Goal: Check status: Check status

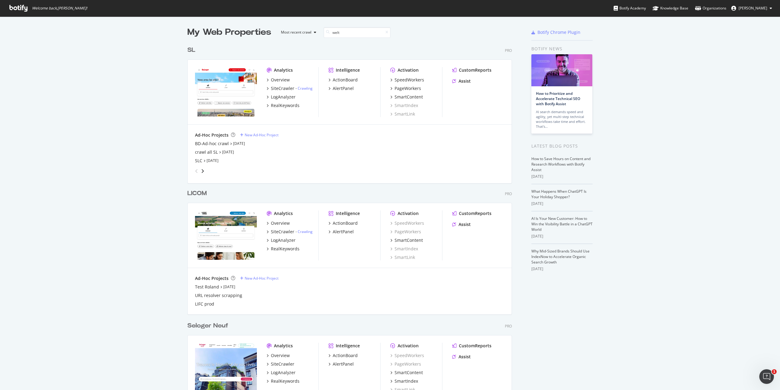
scroll to position [139, 325]
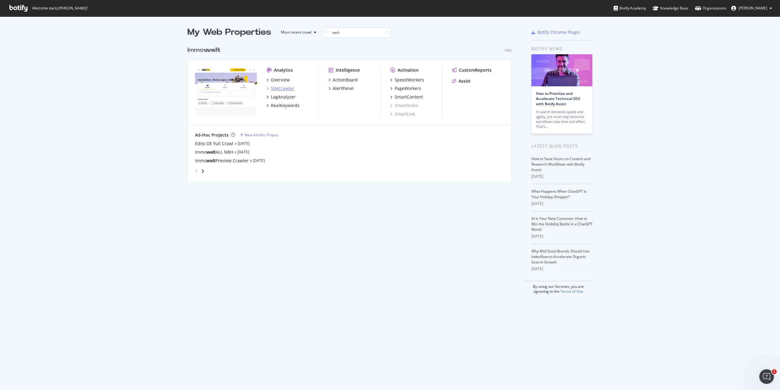
type input "welt"
click at [282, 88] on div "SiteCrawler" at bounding box center [282, 88] width 23 height 6
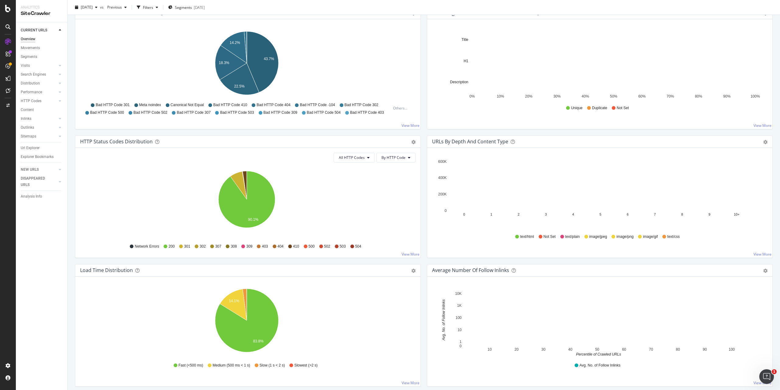
scroll to position [183, 0]
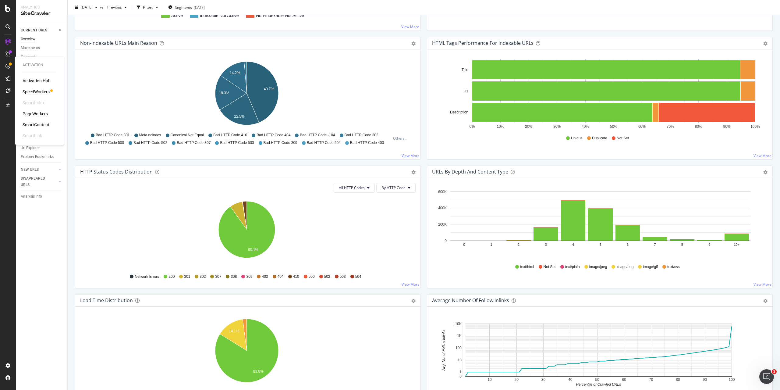
click at [37, 111] on div "PageWorkers" at bounding box center [35, 114] width 25 height 6
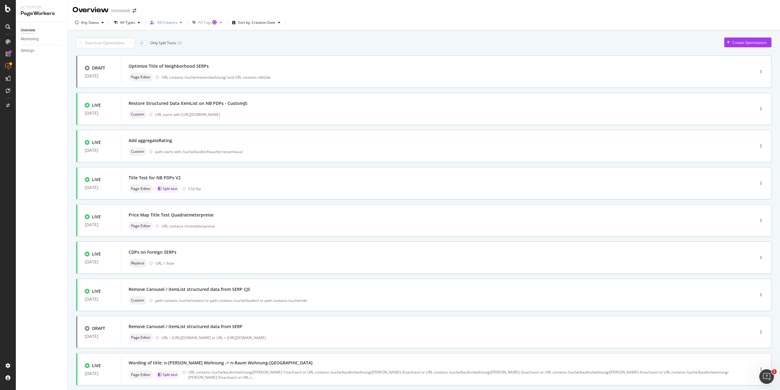
click at [174, 22] on div "All Creators" at bounding box center [167, 23] width 20 height 4
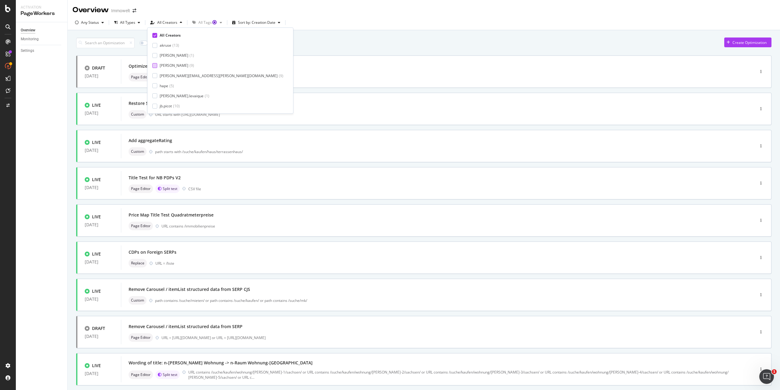
click at [167, 65] on div "[PERSON_NAME]" at bounding box center [174, 65] width 29 height 5
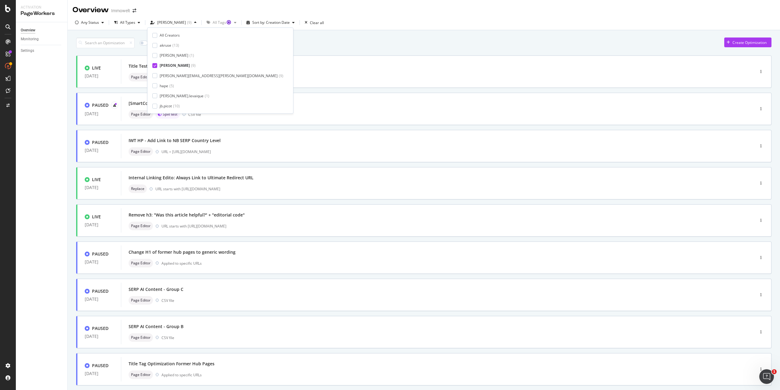
click at [303, 40] on div "Only Split Tests ( 2 ) Create Optimization" at bounding box center [423, 42] width 695 height 11
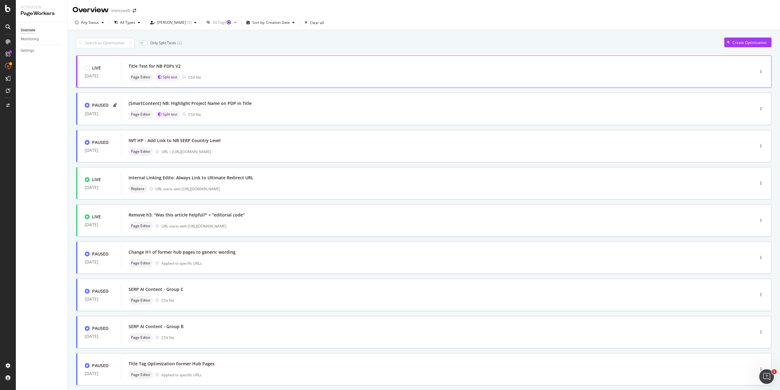
click at [300, 73] on div "Title Test for NB PDPs V2 Page Editor Split test CSV file" at bounding box center [429, 71] width 600 height 19
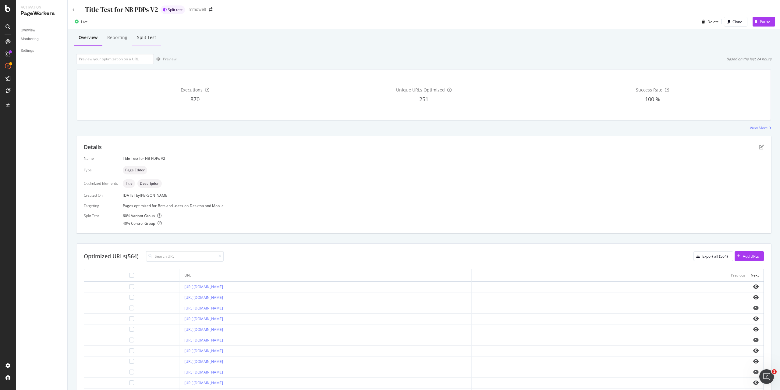
click at [150, 39] on div "Split Test" at bounding box center [146, 37] width 19 height 6
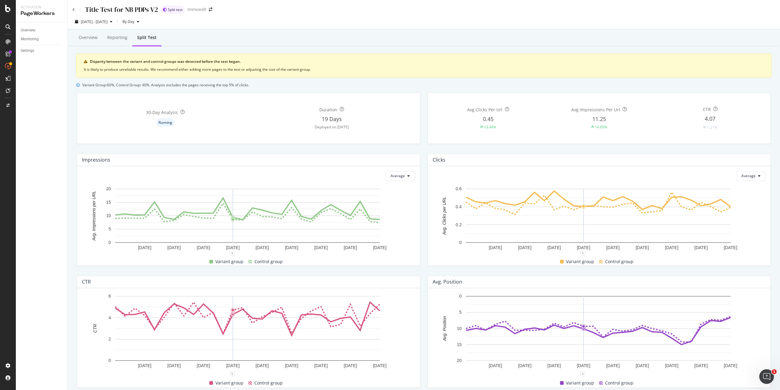
click at [327, 41] on div "Overview Reporting Split Test" at bounding box center [424, 38] width 710 height 16
click at [95, 40] on div "Overview" at bounding box center [88, 37] width 19 height 6
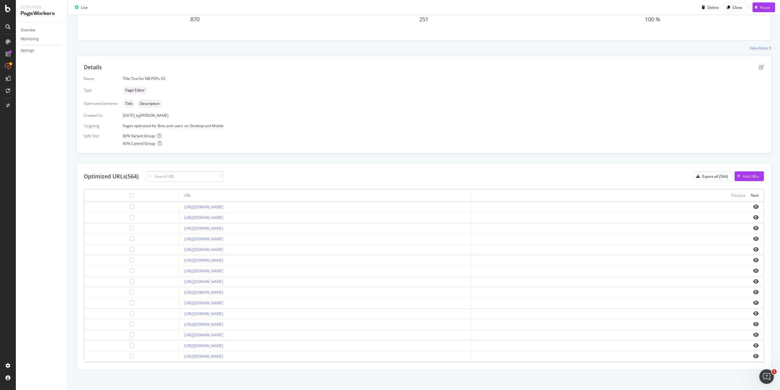
scroll to position [81, 0]
click at [753, 345] on icon "eye" at bounding box center [755, 344] width 5 height 5
click at [753, 322] on icon "eye" at bounding box center [755, 322] width 5 height 5
click at [753, 270] on icon "eye" at bounding box center [755, 269] width 5 height 5
click at [753, 216] on icon "eye" at bounding box center [755, 216] width 5 height 5
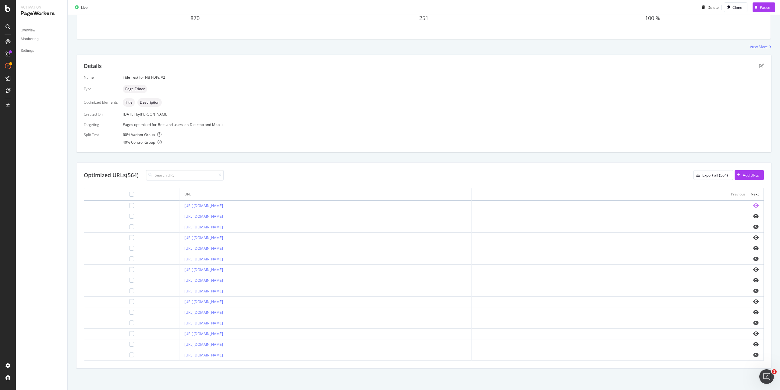
click at [753, 206] on icon "eye" at bounding box center [755, 205] width 5 height 5
click at [753, 290] on icon "eye" at bounding box center [755, 290] width 5 height 5
click at [753, 312] on icon "eye" at bounding box center [755, 312] width 5 height 5
click at [753, 259] on icon "eye" at bounding box center [755, 258] width 5 height 5
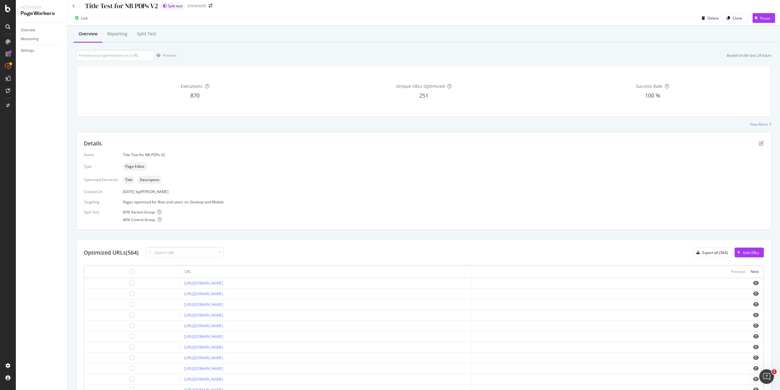
scroll to position [0, 0]
click at [150, 34] on div "Split Test" at bounding box center [146, 37] width 19 height 6
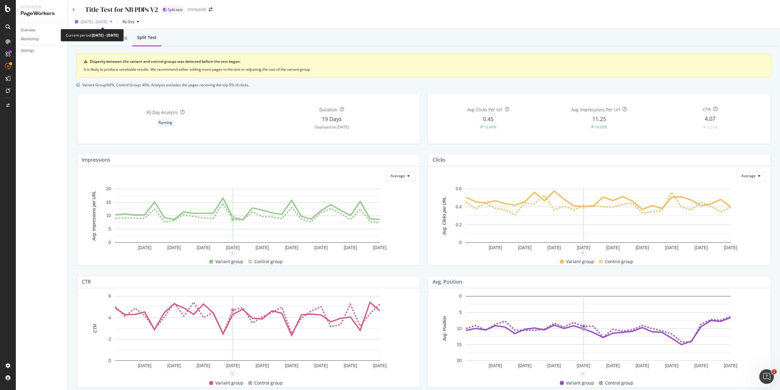
click at [108, 21] on span "[DATE] - [DATE]" at bounding box center [94, 21] width 27 height 5
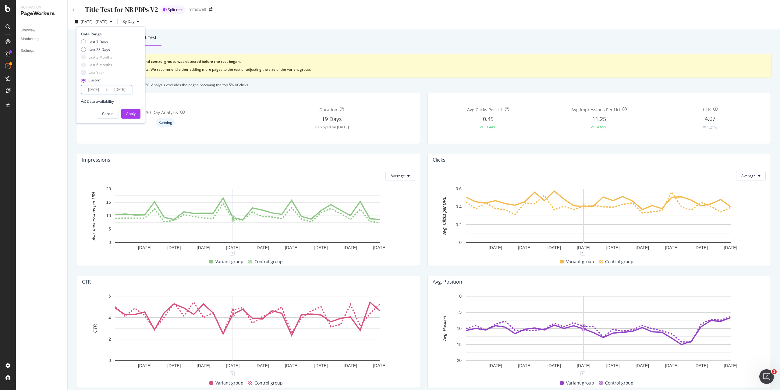
click at [96, 91] on input "[DATE]" at bounding box center [93, 89] width 24 height 9
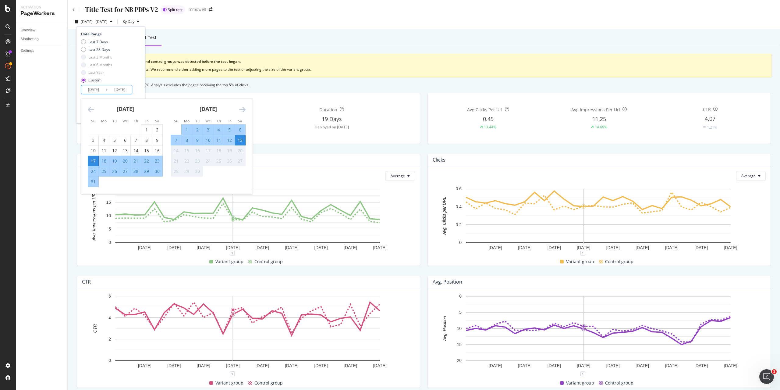
click at [146, 172] on div "29" at bounding box center [146, 171] width 10 height 6
type input "[DATE]"
click at [242, 141] on div "13" at bounding box center [240, 140] width 10 height 6
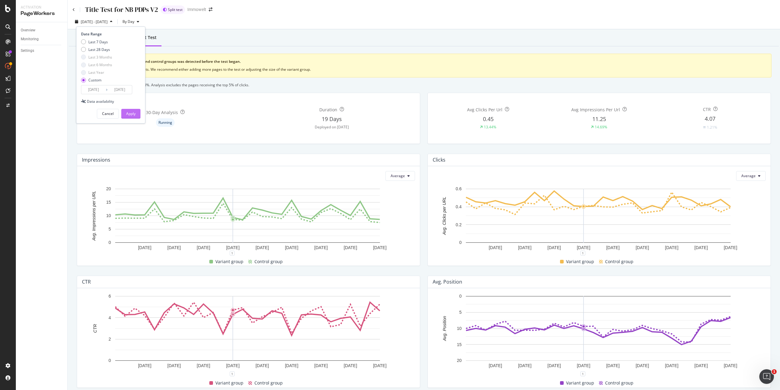
click at [132, 114] on div "Apply" at bounding box center [130, 113] width 9 height 5
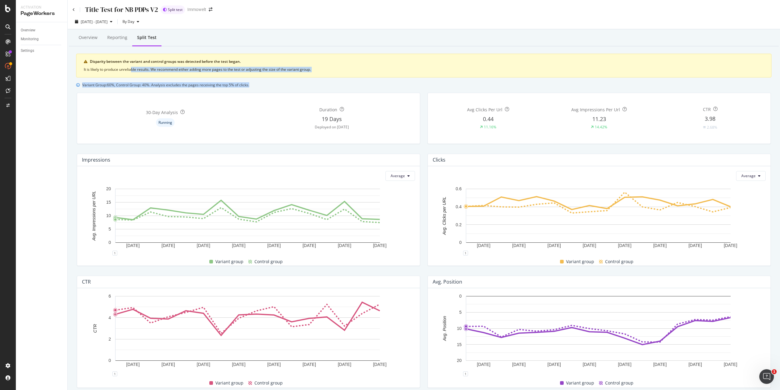
drag, startPoint x: 253, startPoint y: 84, endPoint x: 133, endPoint y: 76, distance: 120.9
click at [133, 76] on div "Disparity between the variant and control groups was detected before the test b…" at bounding box center [423, 71] width 695 height 34
click at [136, 72] on div "It is likely to produce unreliable results. We recommend either adding more pag…" at bounding box center [424, 69] width 680 height 5
click at [122, 38] on div "Reporting" at bounding box center [117, 37] width 20 height 6
